Goal: Task Accomplishment & Management: Complete application form

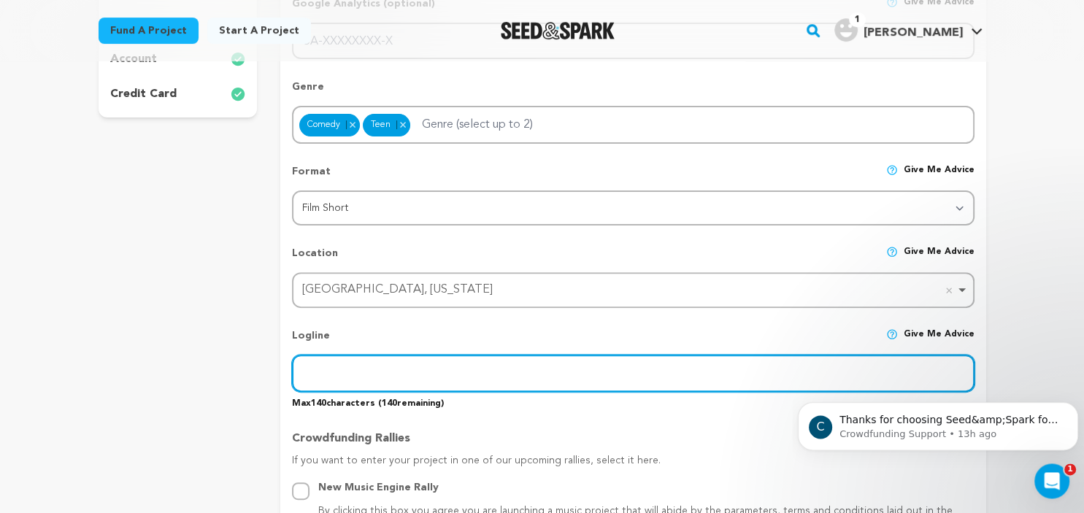
scroll to position [412, 0]
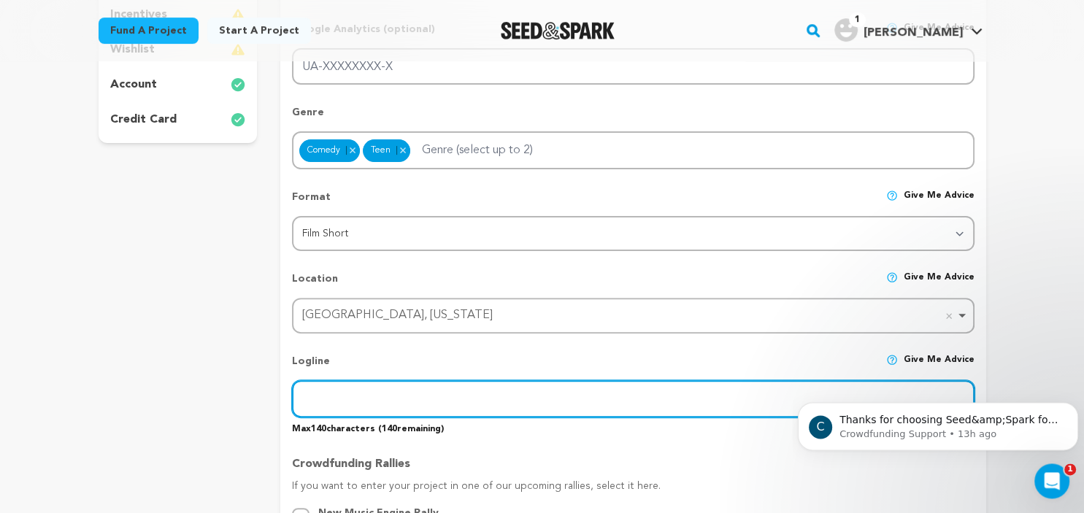
click at [412, 388] on input "text" at bounding box center [633, 398] width 682 height 37
paste input "Disguised at her best friend’s birthday party, [PERSON_NAME] faces her ghosted …"
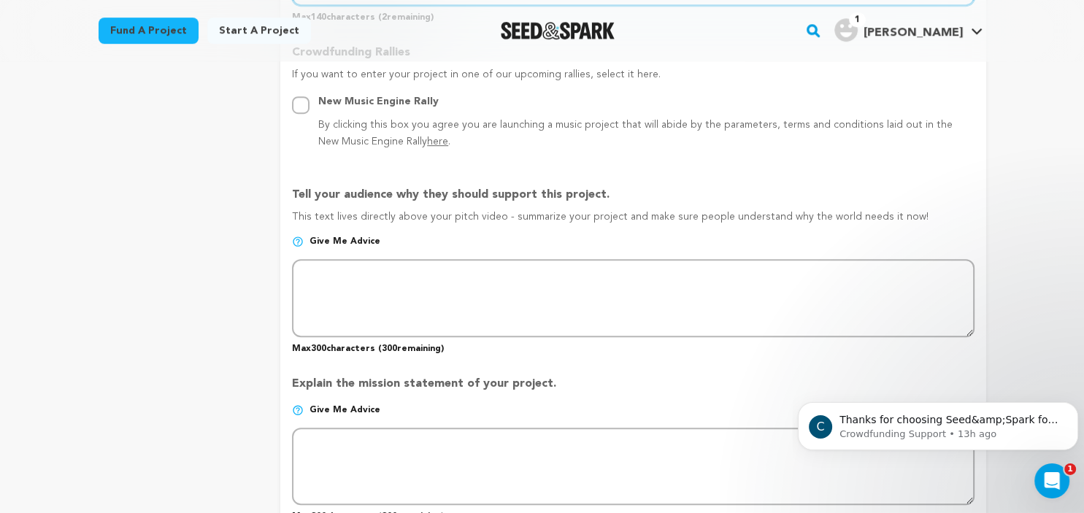
scroll to position [832, 0]
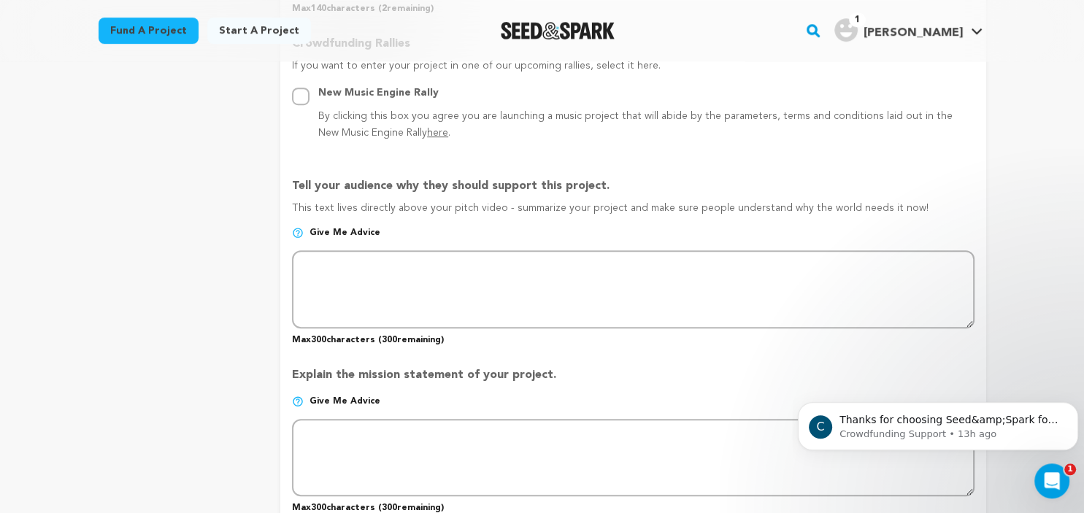
type input "Disguised at her best friend’s birthday party, [PERSON_NAME] faces her ghosted …"
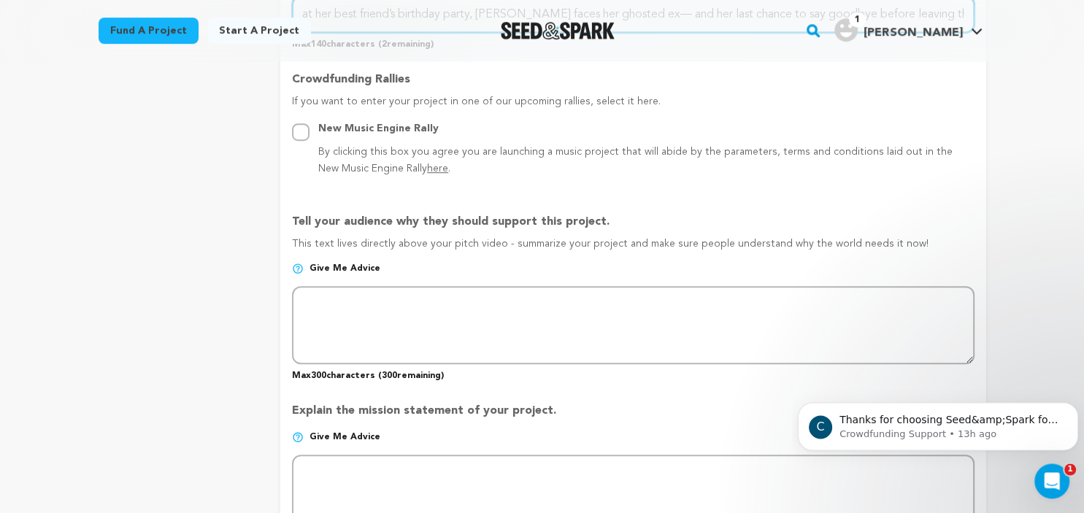
scroll to position [817, 0]
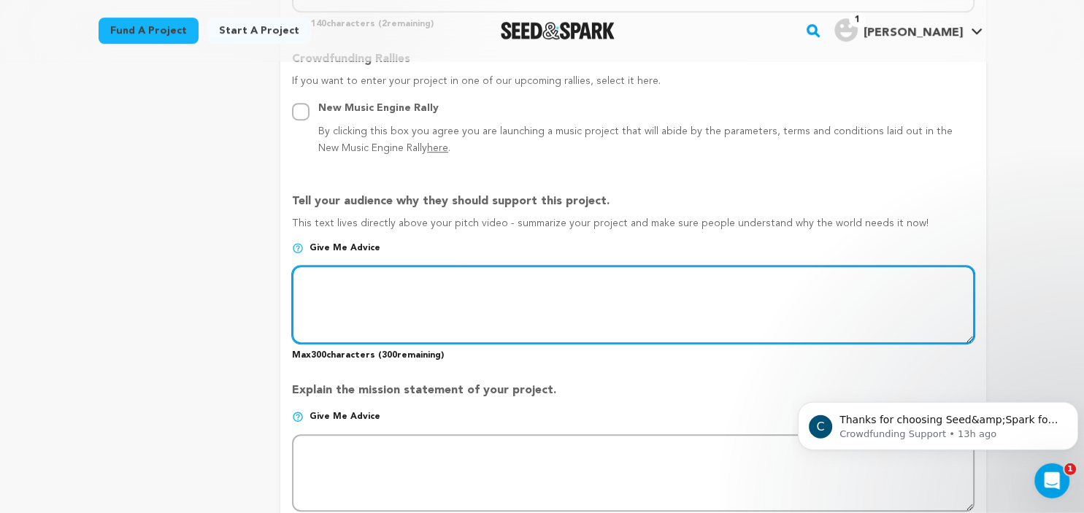
click at [415, 285] on textarea at bounding box center [633, 304] width 682 height 77
paste textarea "[PERSON_NAME], about to leave for study abroad, attends her best friend’s birth…"
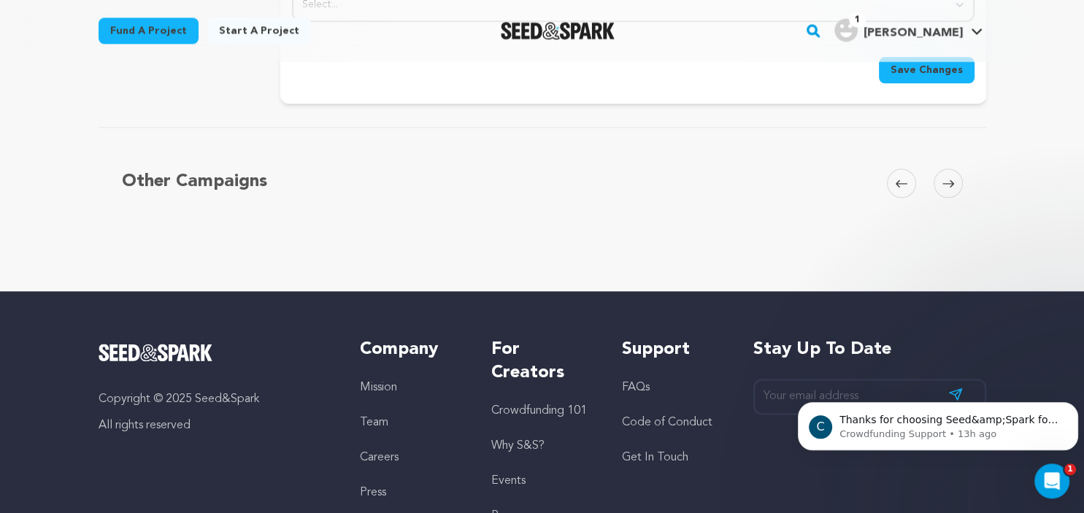
scroll to position [1583, 0]
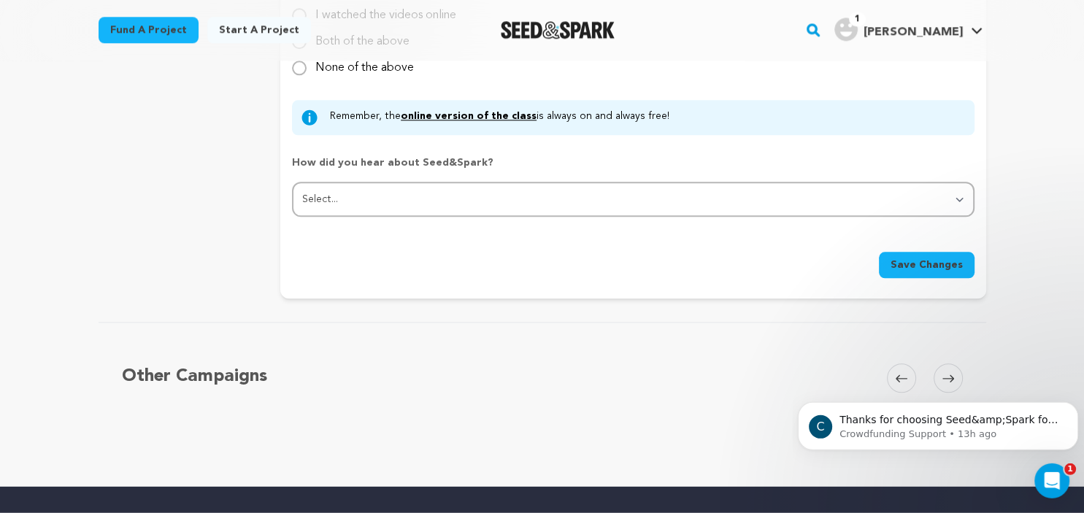
type textarea "[PERSON_NAME], about to leave for study abroad, attends her best friend’s birth…"
click at [923, 262] on span "Save Changes" at bounding box center [927, 265] width 72 height 15
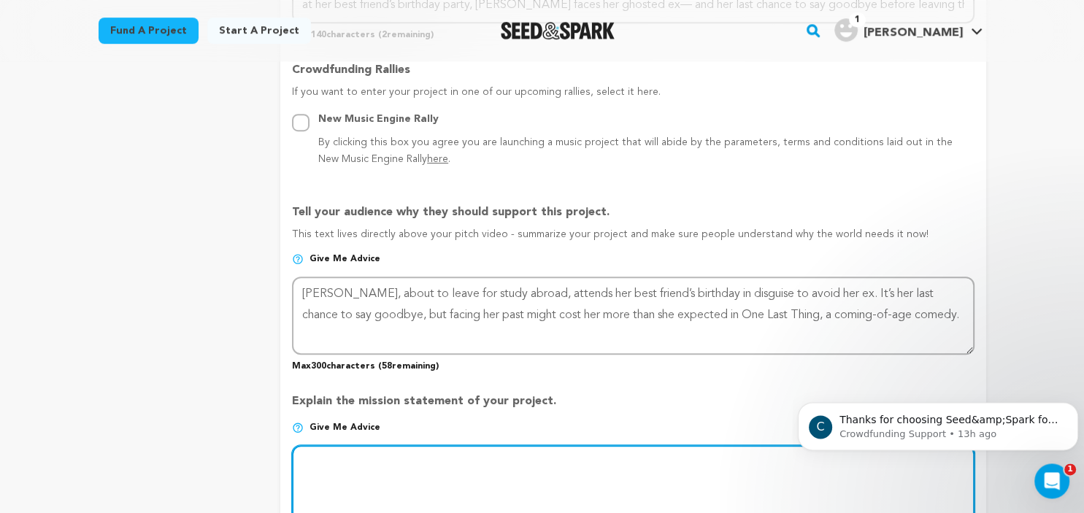
scroll to position [802, 0]
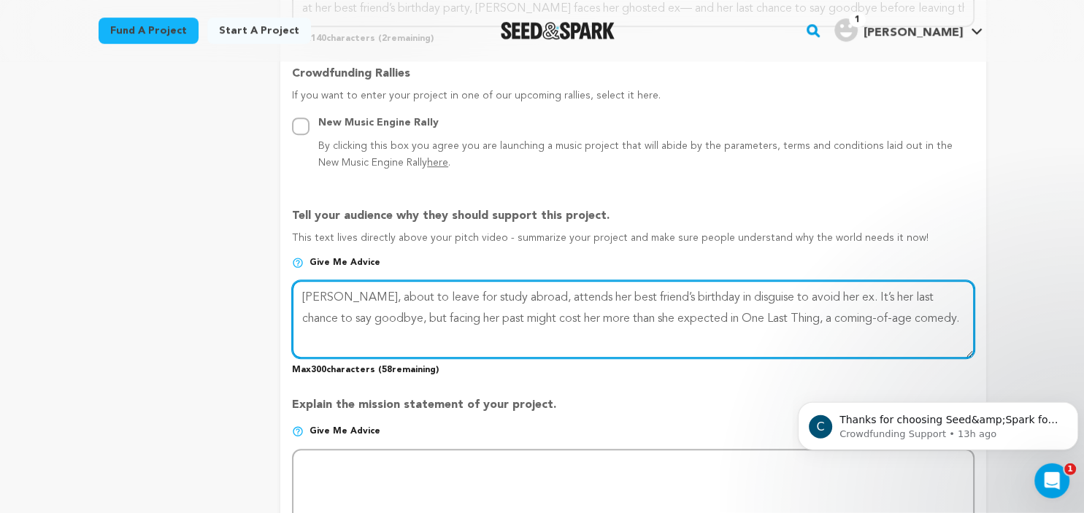
drag, startPoint x: 907, startPoint y: 315, endPoint x: 302, endPoint y: 289, distance: 605.0
click at [302, 289] on textarea at bounding box center [633, 318] width 682 height 77
drag, startPoint x: 302, startPoint y: 293, endPoint x: 932, endPoint y: 339, distance: 631.7
click at [932, 339] on textarea at bounding box center [633, 318] width 682 height 77
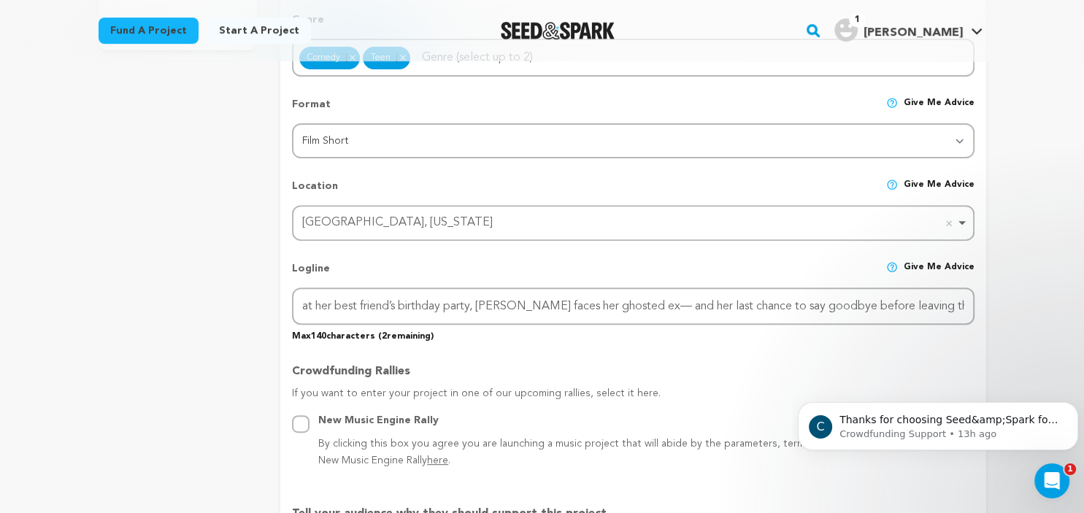
scroll to position [0, 0]
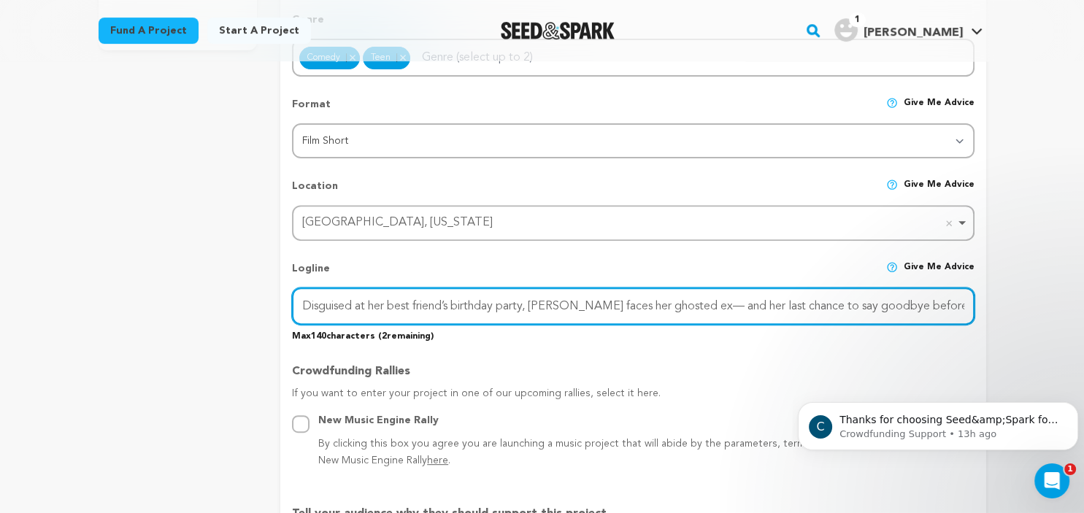
drag, startPoint x: 300, startPoint y: 301, endPoint x: 966, endPoint y: 305, distance: 665.8
click at [966, 305] on input "Disguised at her best friend’s birthday party, [PERSON_NAME] faces her ghosted …" at bounding box center [633, 306] width 682 height 37
drag, startPoint x: 964, startPoint y: 301, endPoint x: 988, endPoint y: 287, distance: 27.5
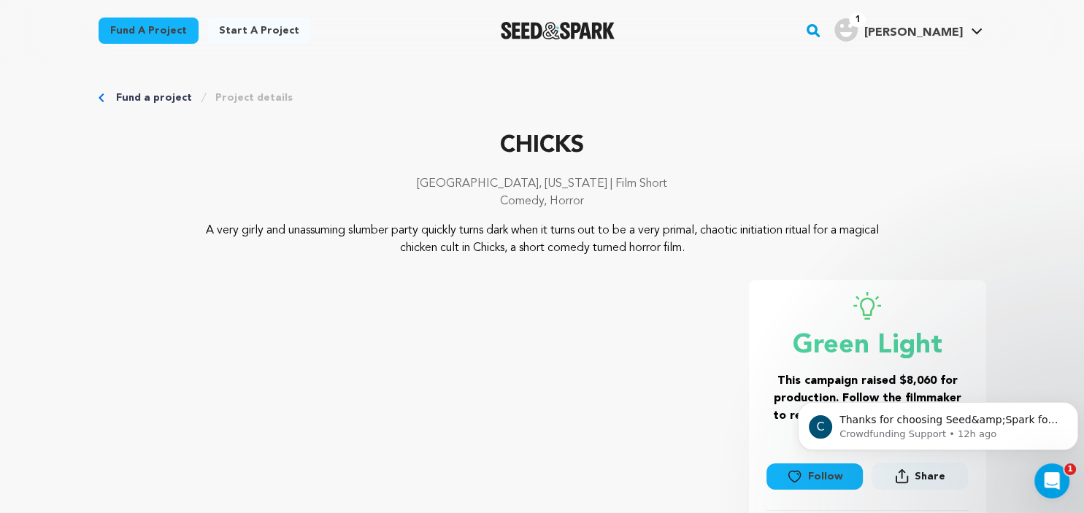
drag, startPoint x: 179, startPoint y: 232, endPoint x: 740, endPoint y: 253, distance: 561.7
click at [740, 253] on div "A very girly and unassuming slumber party quickly turns dark when it turns out …" at bounding box center [543, 239] width 888 height 35
copy p "A very girly and unassuming slumber party quickly turns dark when it turns out …"
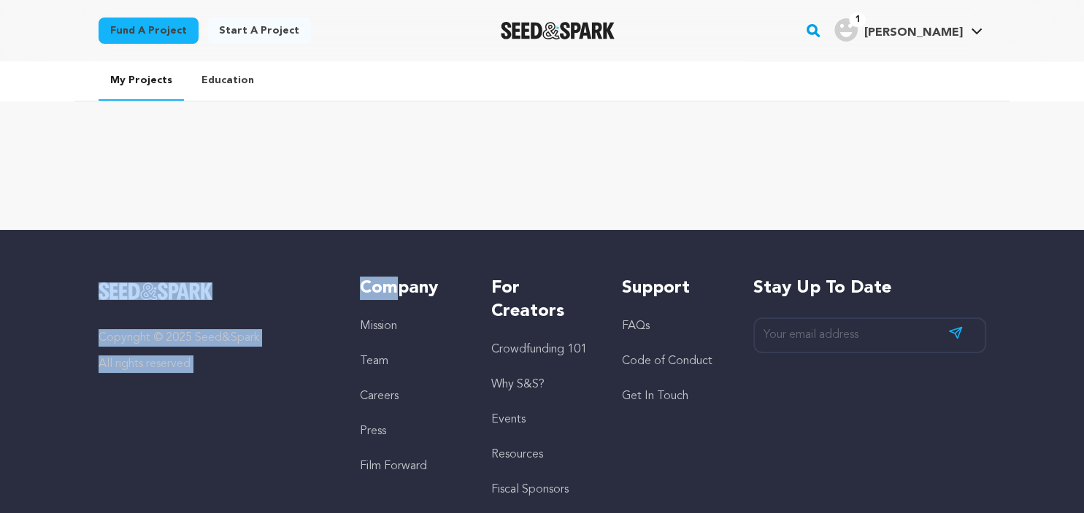
scroll to position [91, 0]
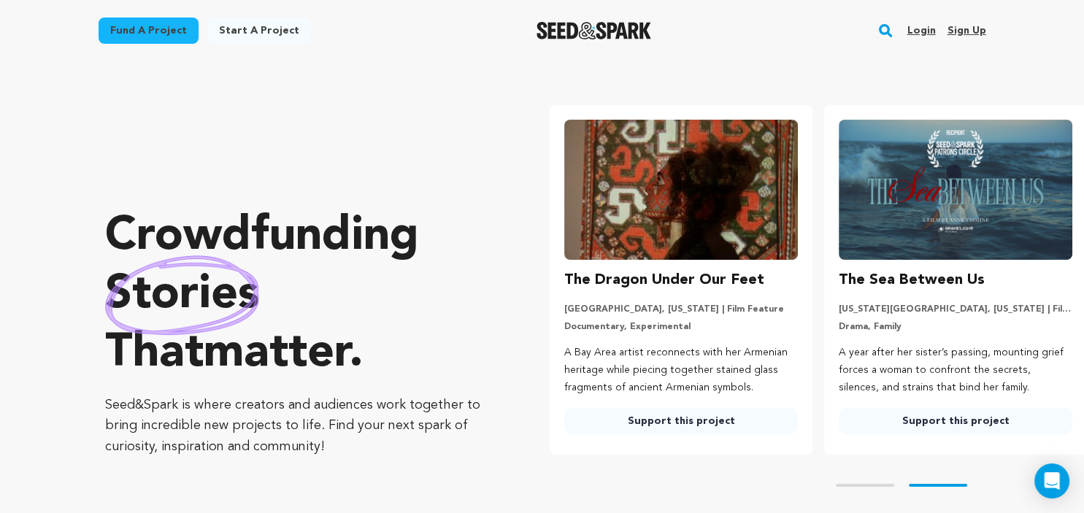
click at [883, 30] on rect "button" at bounding box center [886, 31] width 18 height 18
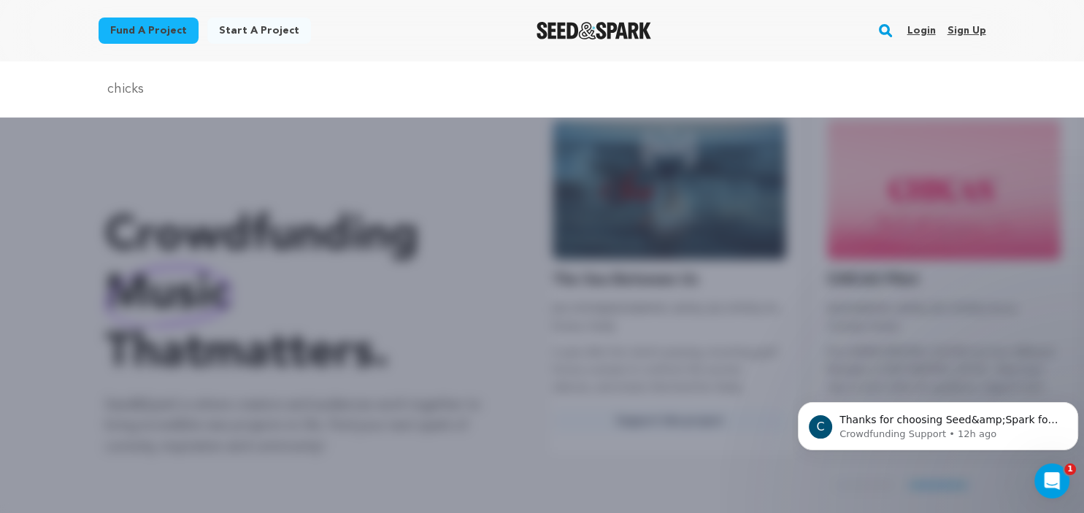
type input "chicks"
